Goal: Check status: Check status

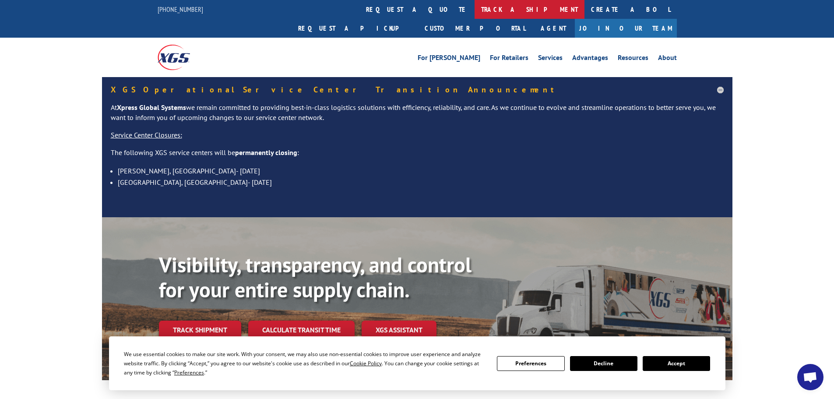
click at [474, 14] on link "track a shipment" at bounding box center [529, 9] width 110 height 19
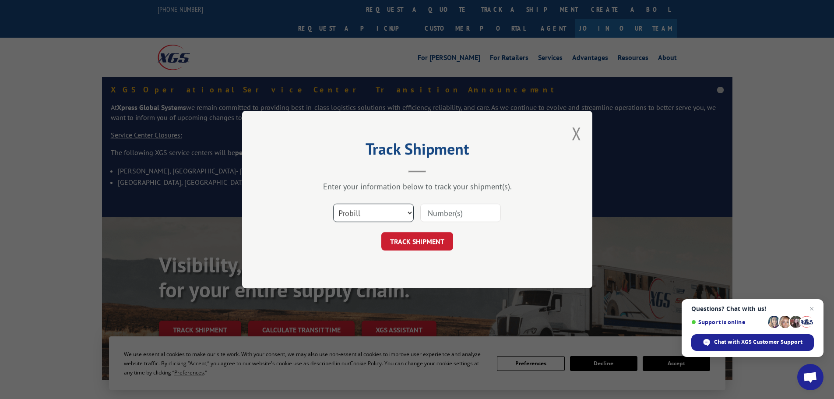
click at [381, 217] on select "Select category... Probill BOL PO" at bounding box center [373, 213] width 81 height 18
select select
click at [333, 204] on select "Select category... Probill BOL PO" at bounding box center [373, 213] width 81 height 18
click at [450, 209] on input at bounding box center [460, 213] width 81 height 18
type input "s4713363"
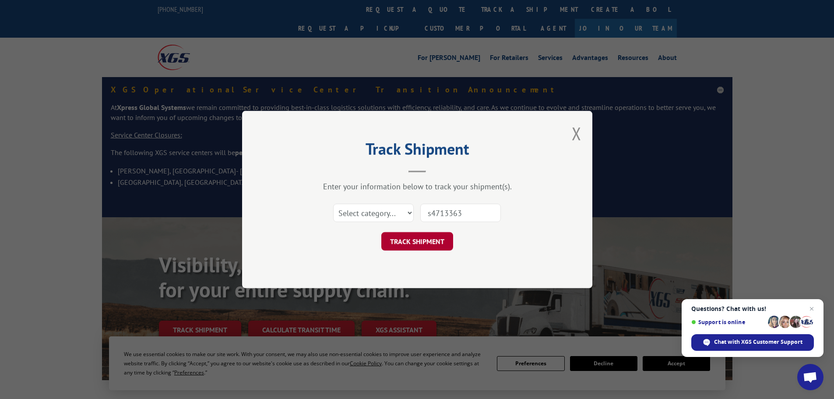
click at [429, 236] on button "TRACK SHIPMENT" at bounding box center [417, 241] width 72 height 18
click at [390, 221] on select "Select category... Probill BOL PO" at bounding box center [373, 213] width 81 height 18
select select "probill"
click at [333, 204] on select "Select category... Probill BOL PO" at bounding box center [373, 213] width 81 height 18
click at [412, 240] on button "TRACK SHIPMENT" at bounding box center [417, 241] width 72 height 18
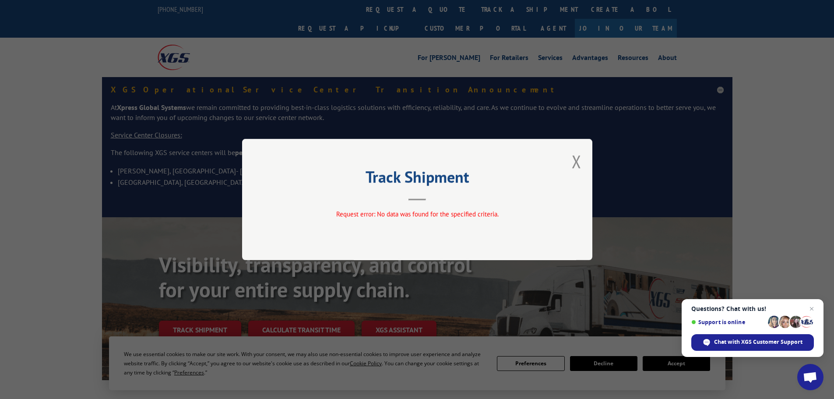
click at [422, 201] on div "Track Shipment Request error: No data was found for the specified criteria." at bounding box center [417, 199] width 350 height 121
drag, startPoint x: 424, startPoint y: 200, endPoint x: 531, endPoint y: 170, distance: 111.1
click at [437, 197] on header "Track Shipment" at bounding box center [417, 186] width 263 height 30
click at [580, 164] on button "Close modal" at bounding box center [577, 161] width 10 height 23
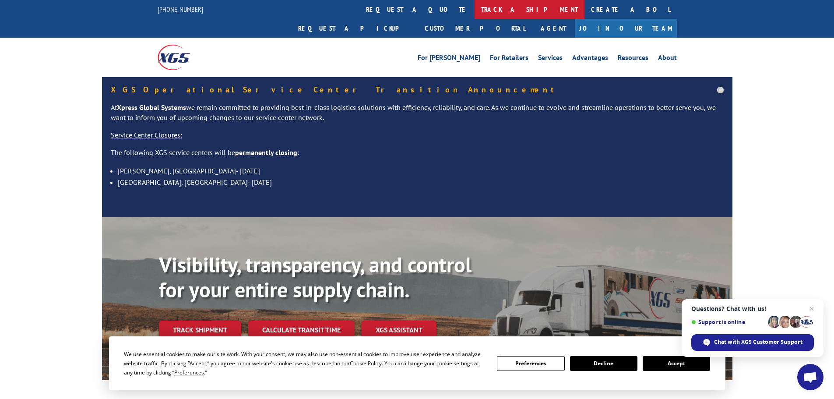
click at [474, 8] on link "track a shipment" at bounding box center [529, 9] width 110 height 19
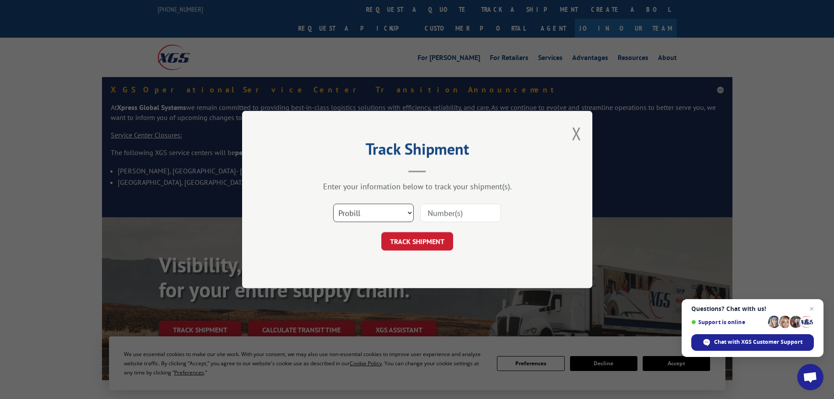
click at [378, 209] on select "Select category... Probill BOL PO" at bounding box center [373, 213] width 81 height 18
select select "po"
click at [333, 204] on select "Select category... Probill BOL PO" at bounding box center [373, 213] width 81 height 18
click at [448, 213] on input at bounding box center [460, 213] width 81 height 18
type input "s4713363"
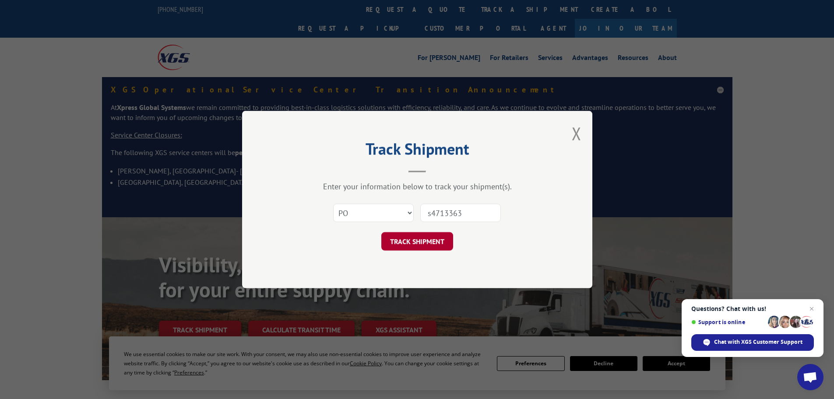
click at [421, 234] on button "TRACK SHIPMENT" at bounding box center [417, 241] width 72 height 18
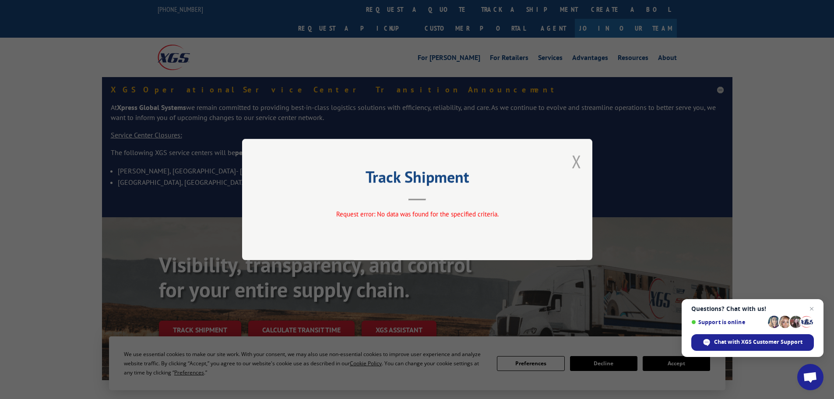
click at [580, 166] on button "Close modal" at bounding box center [577, 161] width 10 height 23
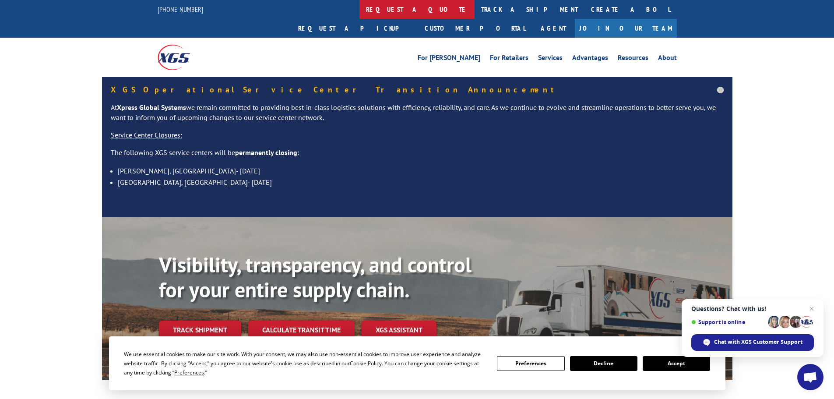
click at [359, 10] on link "request a quote" at bounding box center [416, 9] width 115 height 19
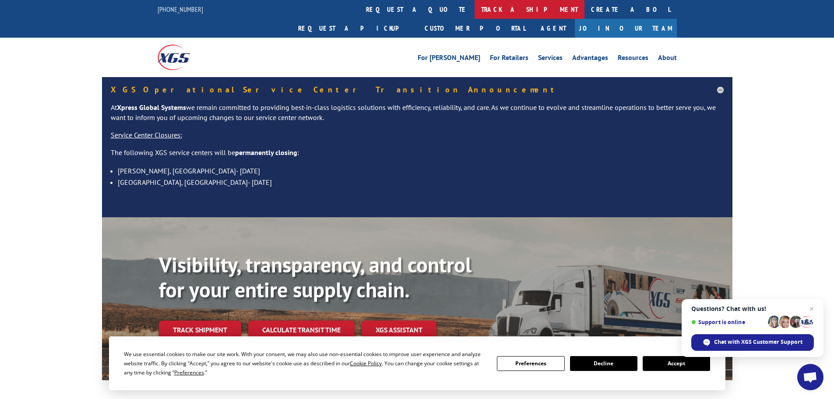
click at [474, 8] on link "track a shipment" at bounding box center [529, 9] width 110 height 19
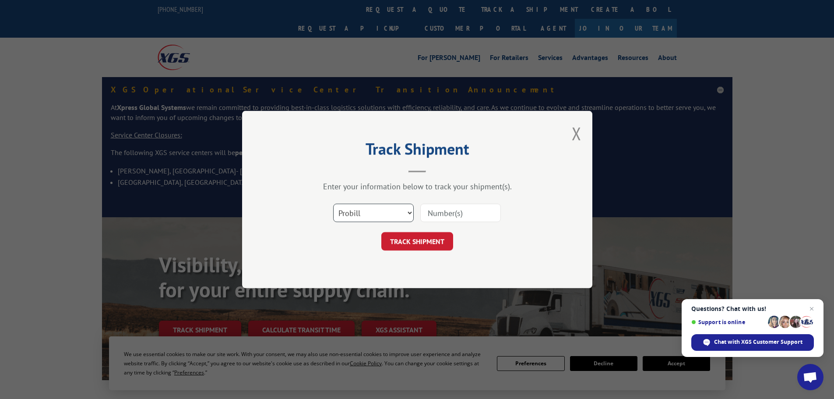
click at [397, 213] on select "Select category... Probill BOL PO" at bounding box center [373, 213] width 81 height 18
select select "bol"
click at [333, 204] on select "Select category... Probill BOL PO" at bounding box center [373, 213] width 81 height 18
click at [439, 211] on input at bounding box center [460, 213] width 81 height 18
type input "s4713363"
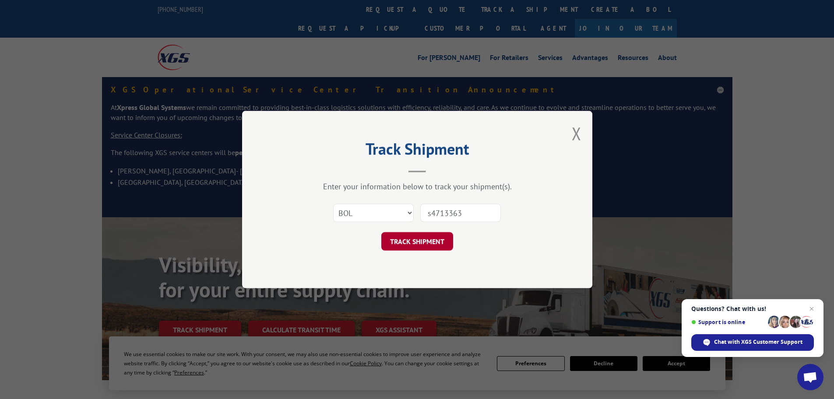
click at [411, 239] on button "TRACK SHIPMENT" at bounding box center [417, 241] width 72 height 18
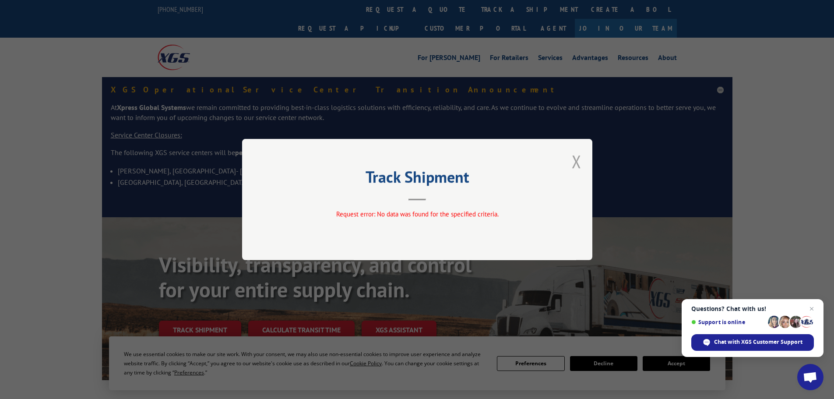
click at [572, 165] on button "Close modal" at bounding box center [577, 161] width 10 height 23
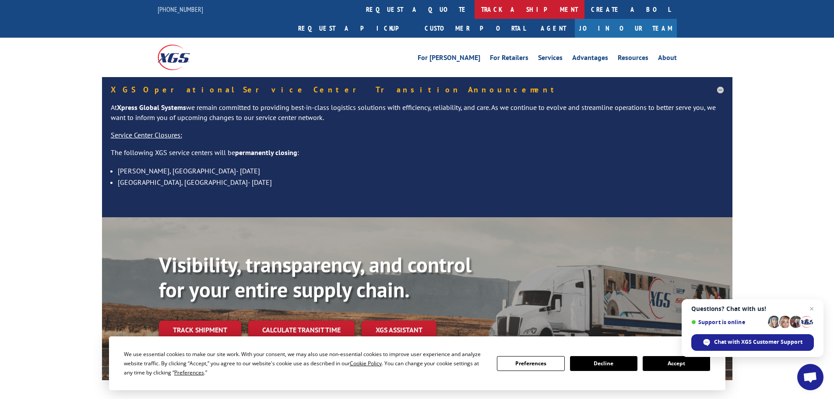
click at [474, 14] on link "track a shipment" at bounding box center [529, 9] width 110 height 19
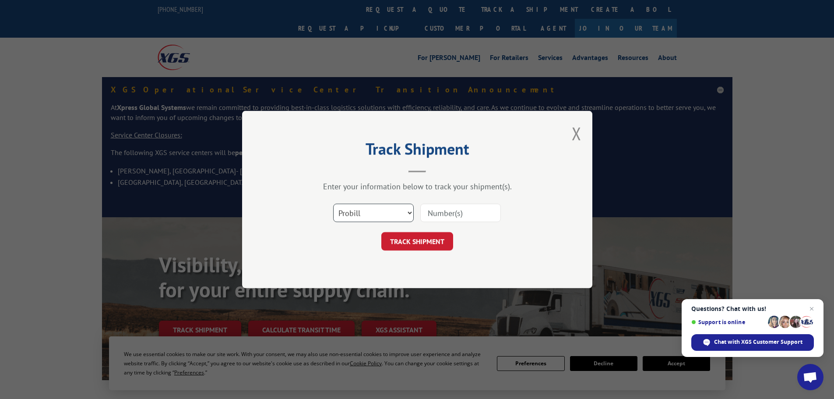
click at [363, 207] on select "Select category... Probill BOL PO" at bounding box center [373, 213] width 81 height 18
select select "po"
click at [333, 204] on select "Select category... Probill BOL PO" at bounding box center [373, 213] width 81 height 18
click at [438, 217] on input at bounding box center [460, 213] width 81 height 18
type input "cf-587"
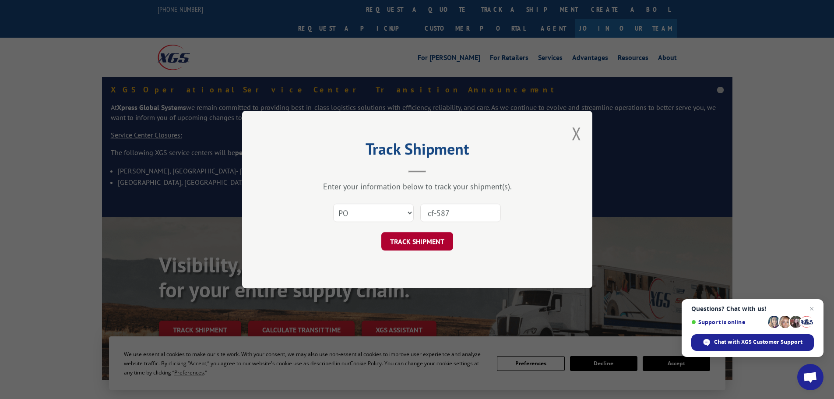
click at [414, 240] on button "TRACK SHIPMENT" at bounding box center [417, 241] width 72 height 18
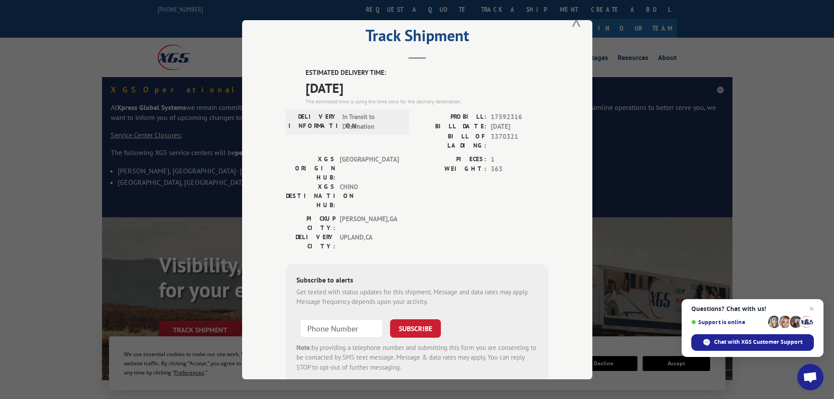
scroll to position [35, 0]
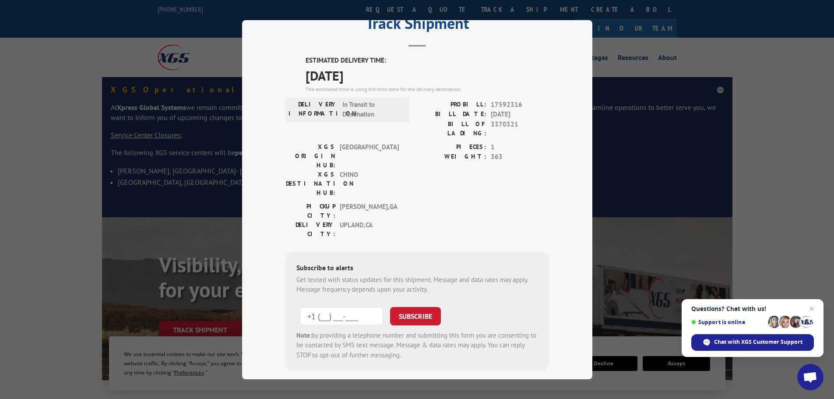
click at [340, 306] on input "+1 (___) ___-____" at bounding box center [341, 315] width 83 height 18
type input "+1 (909) 816-1476"
click at [399, 306] on button "SUBSCRIBE" at bounding box center [415, 315] width 51 height 18
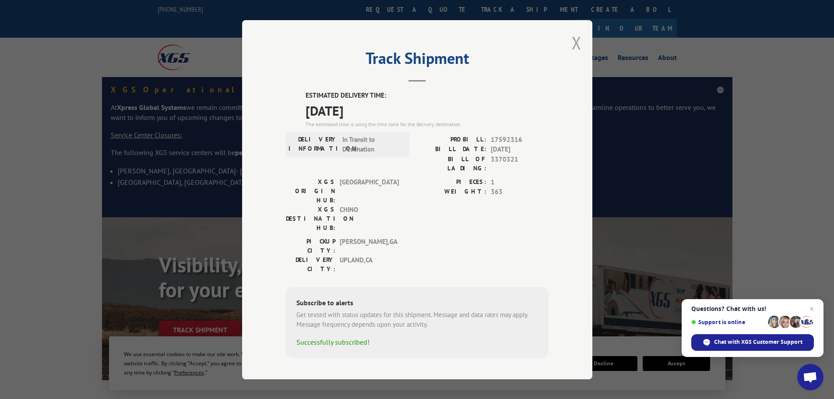
click at [576, 45] on button "Close modal" at bounding box center [577, 42] width 10 height 23
